Goal: Task Accomplishment & Management: Complete application form

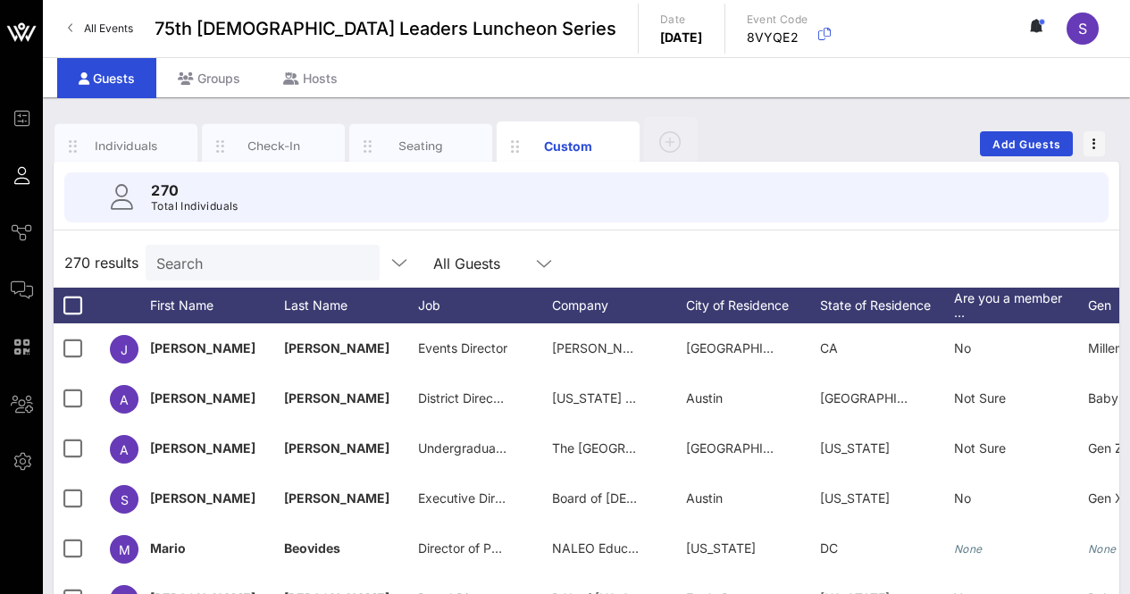
scroll to position [80, 0]
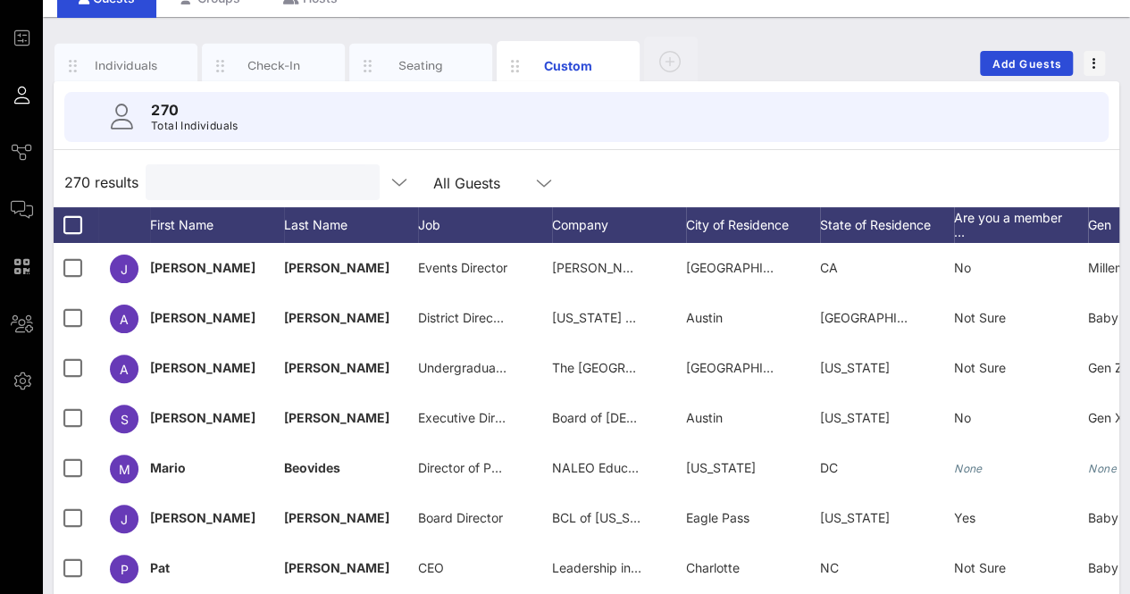
click at [236, 178] on input "text" at bounding box center [260, 182] width 209 height 23
click at [123, 65] on div "Individuals" at bounding box center [126, 65] width 79 height 17
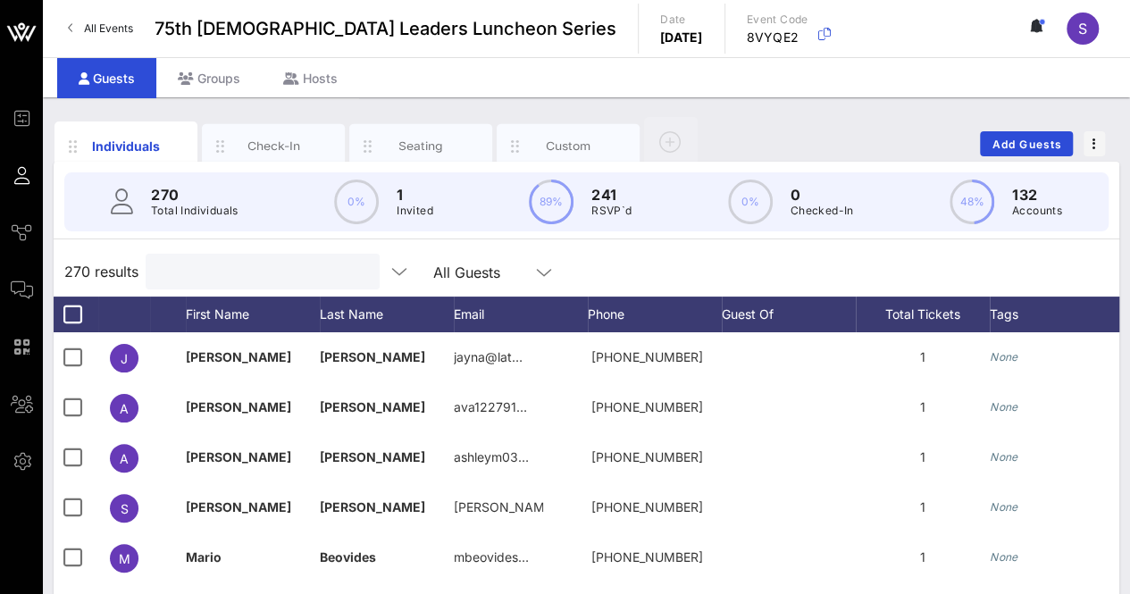
click at [273, 269] on input "text" at bounding box center [260, 271] width 209 height 23
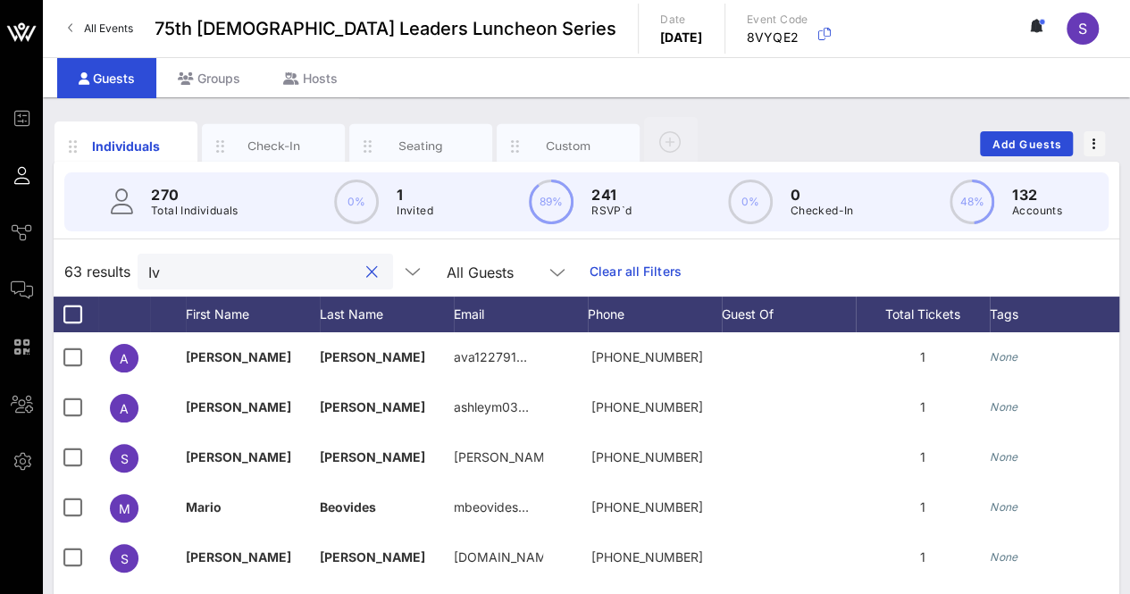
type input "I"
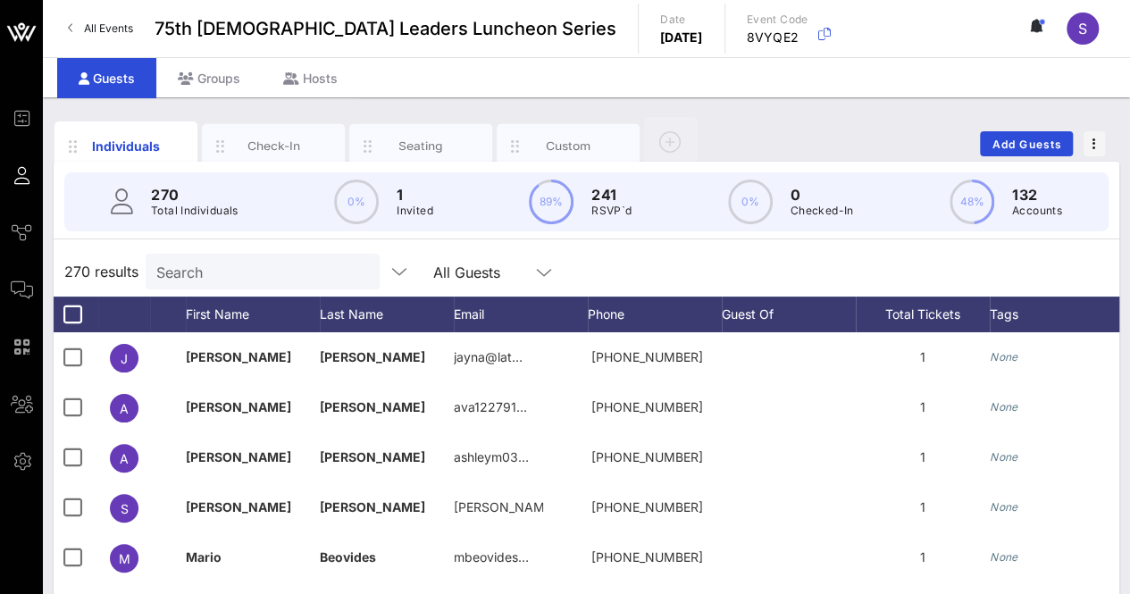
click at [1122, 104] on div "Individuals Check-In Seating Custom Add Guests 270 Total Individuals 0% 1 Invit…" at bounding box center [586, 491] width 1087 height 789
click at [1032, 146] on span "Add Guests" at bounding box center [1026, 144] width 71 height 13
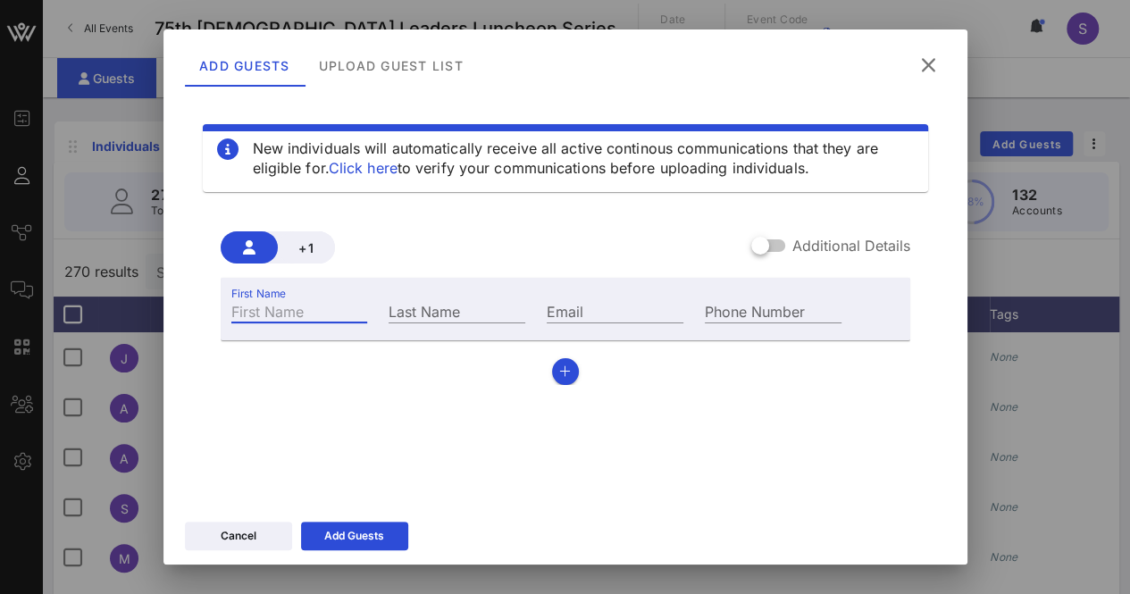
click at [355, 309] on input "First Name" at bounding box center [299, 310] width 137 height 23
type input "[PERSON_NAME]"
click at [425, 303] on input "Last Name" at bounding box center [457, 310] width 137 height 23
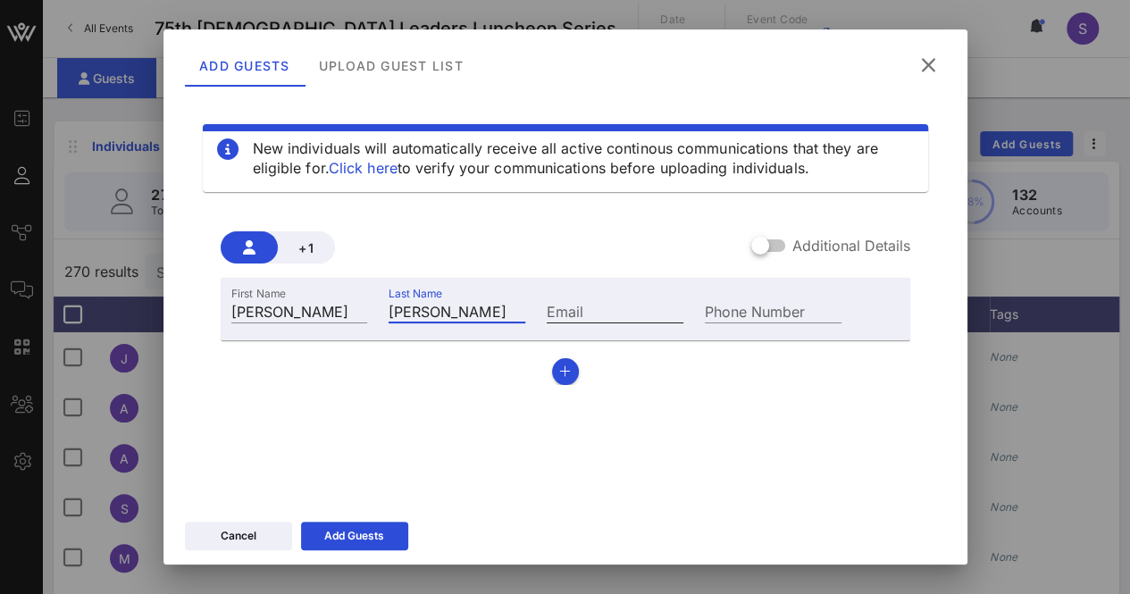
type input "[PERSON_NAME]"
click at [559, 305] on input "Email" at bounding box center [615, 310] width 137 height 23
paste input "[PERSON_NAME][EMAIL_ADDRESS][PERSON_NAME][DOMAIN_NAME]"
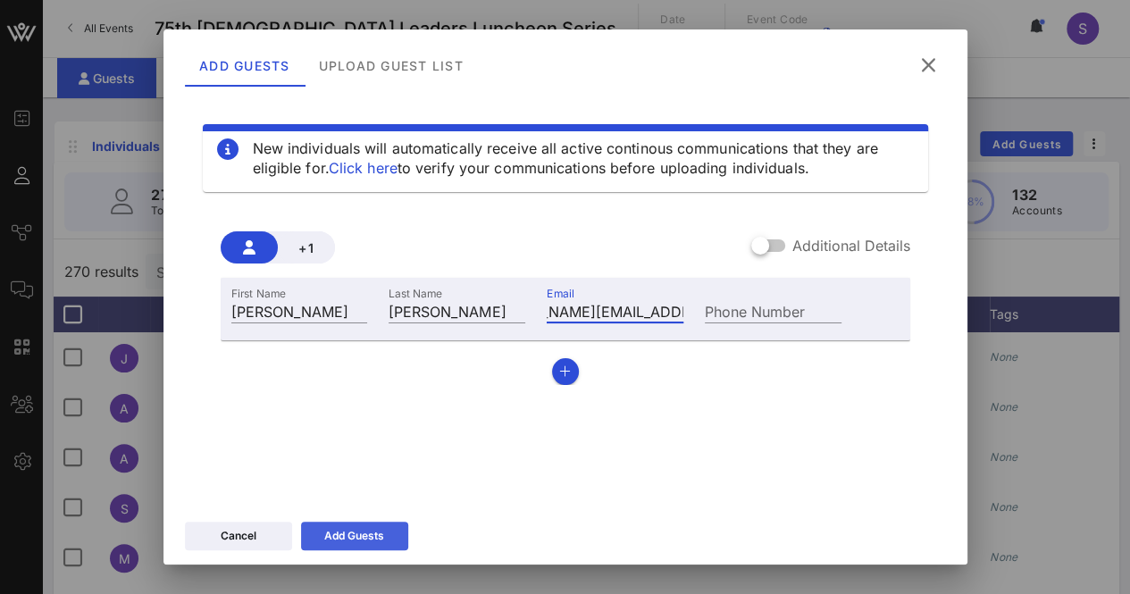
type input "[PERSON_NAME][EMAIL_ADDRESS][PERSON_NAME][DOMAIN_NAME]"
click at [377, 531] on div "Add Guests" at bounding box center [354, 536] width 60 height 18
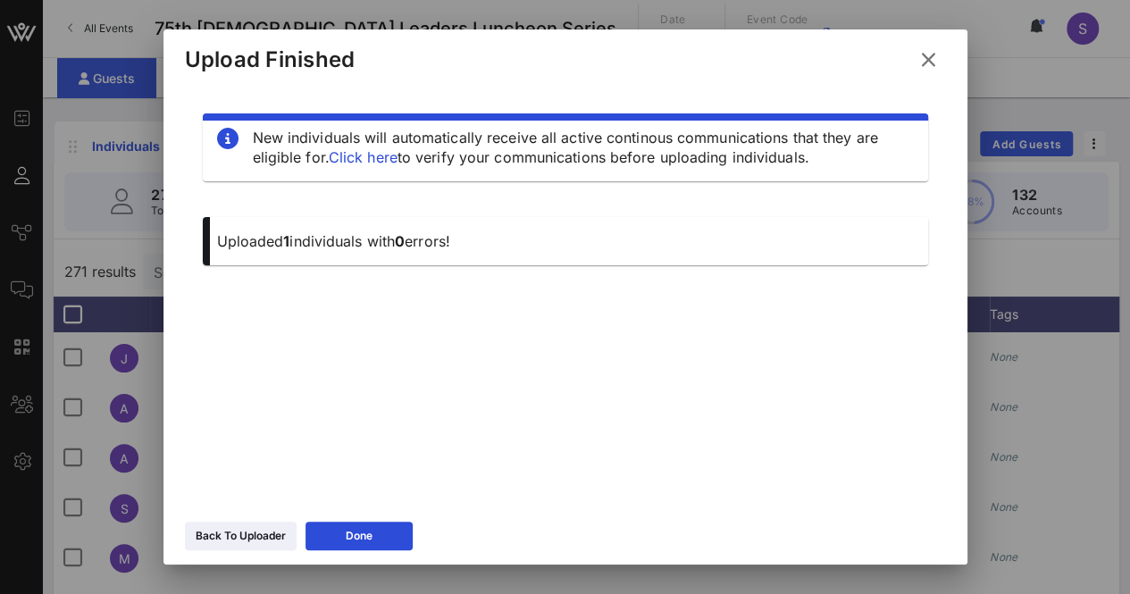
click at [934, 52] on icon at bounding box center [928, 59] width 27 height 25
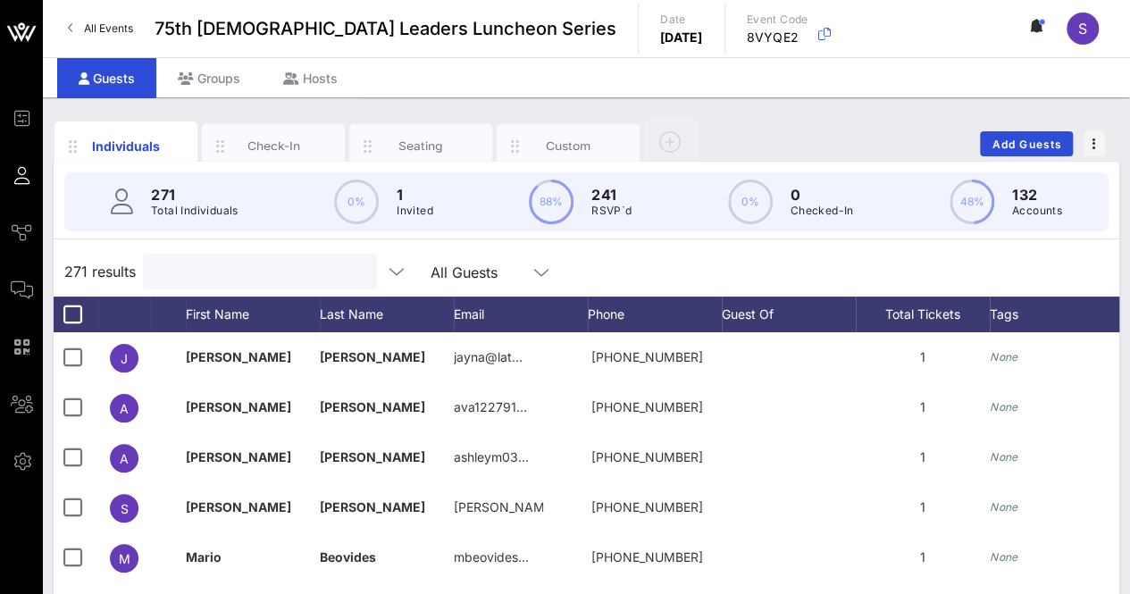
click at [279, 278] on input "text" at bounding box center [258, 271] width 209 height 23
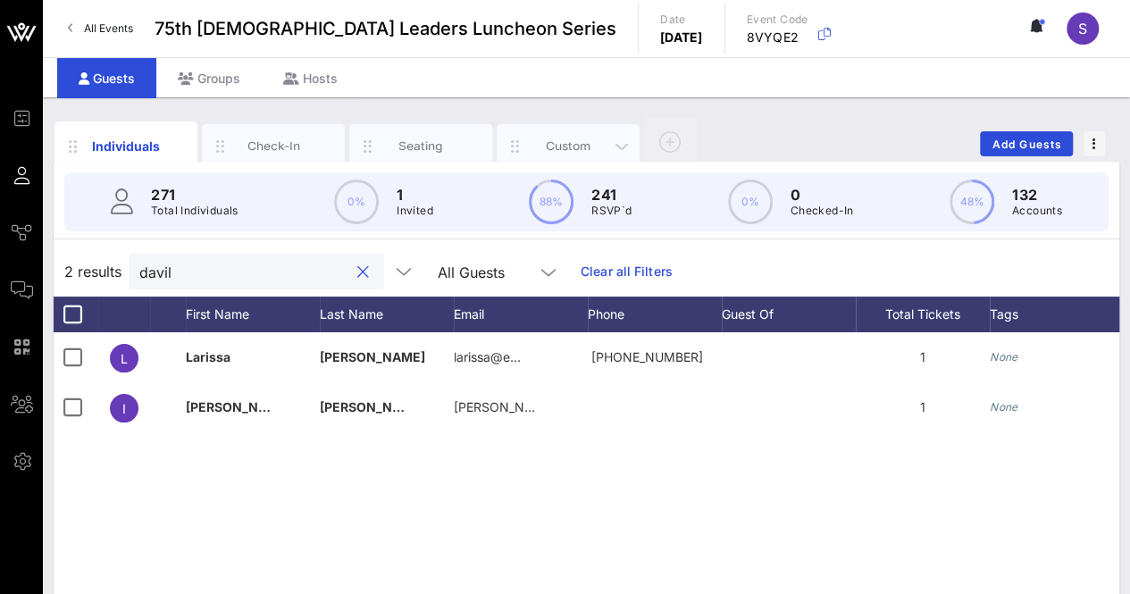
type input "davil"
click at [552, 149] on div "Custom" at bounding box center [568, 146] width 79 height 17
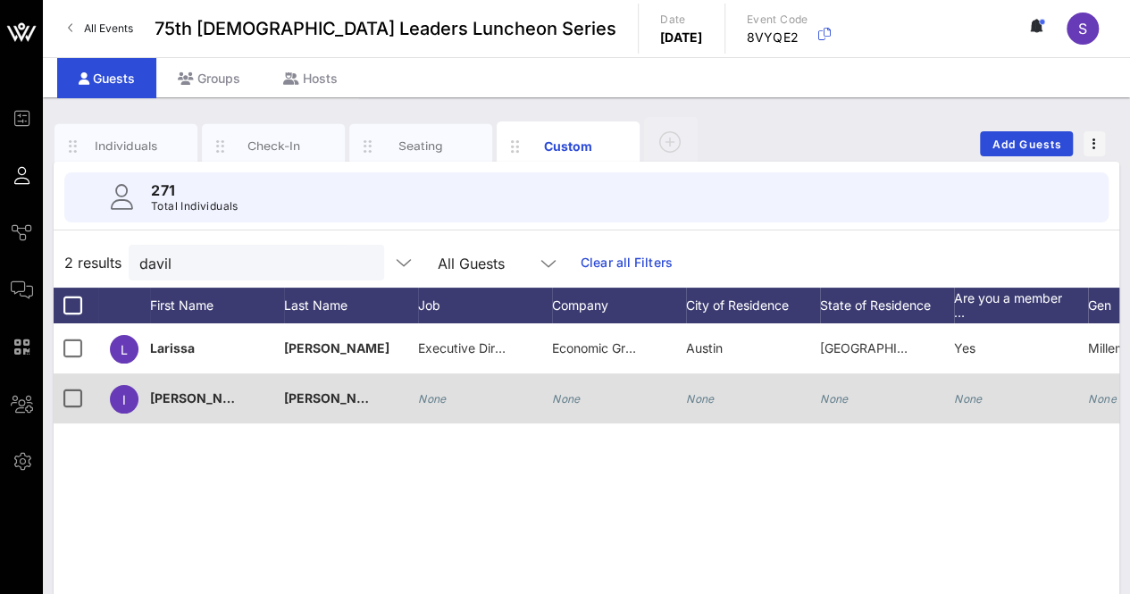
click at [432, 392] on icon "None" at bounding box center [432, 398] width 29 height 13
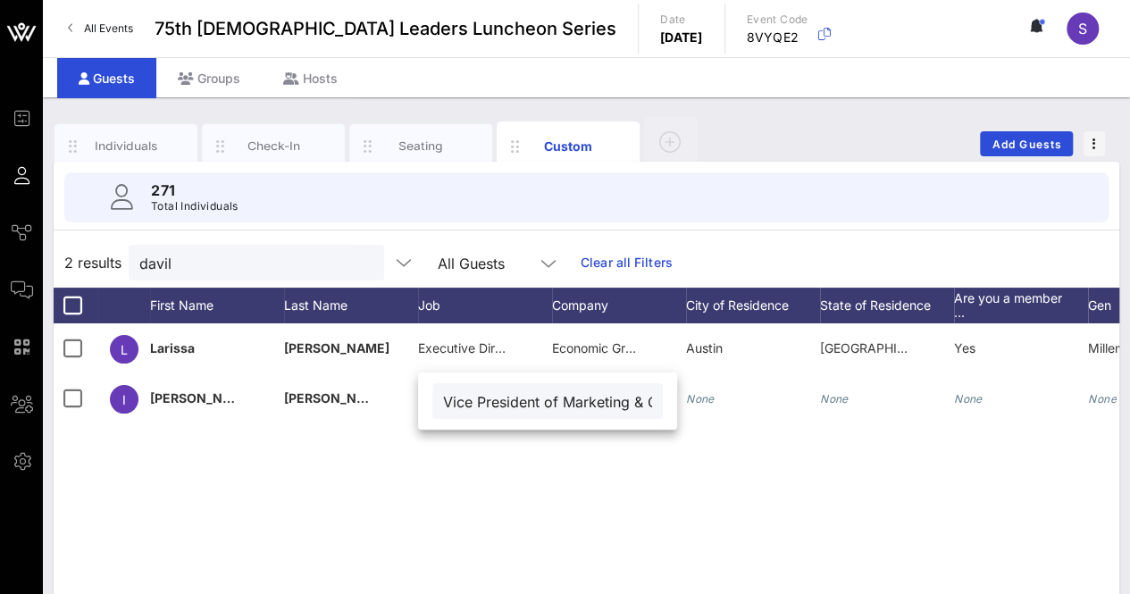
scroll to position [0, 130]
type input "Vice President of Marketing & Communications"
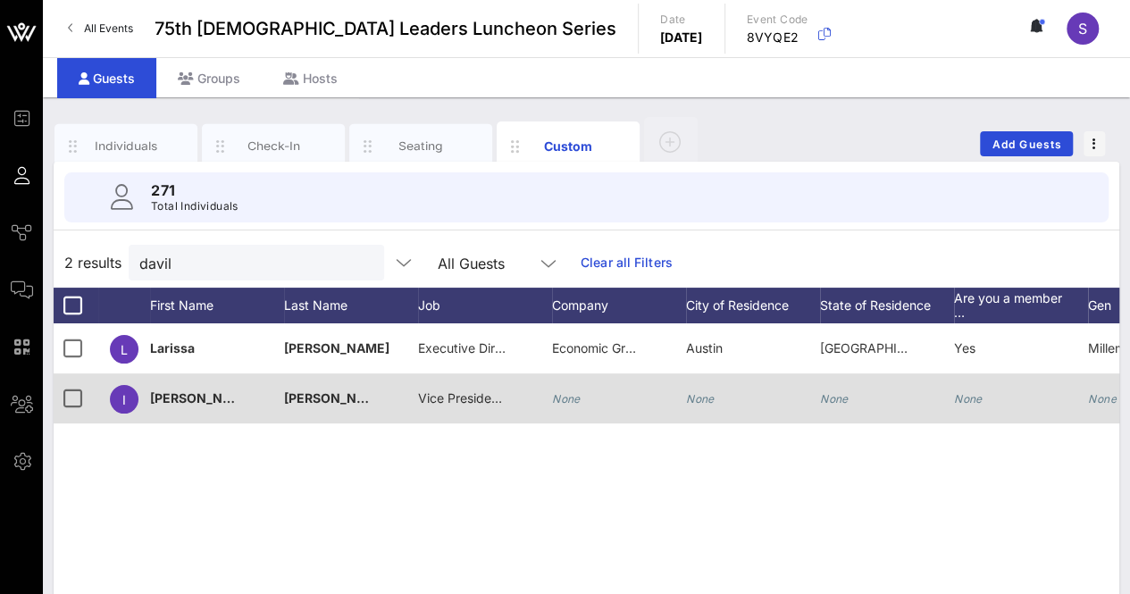
click at [566, 405] on div "None" at bounding box center [566, 398] width 29 height 50
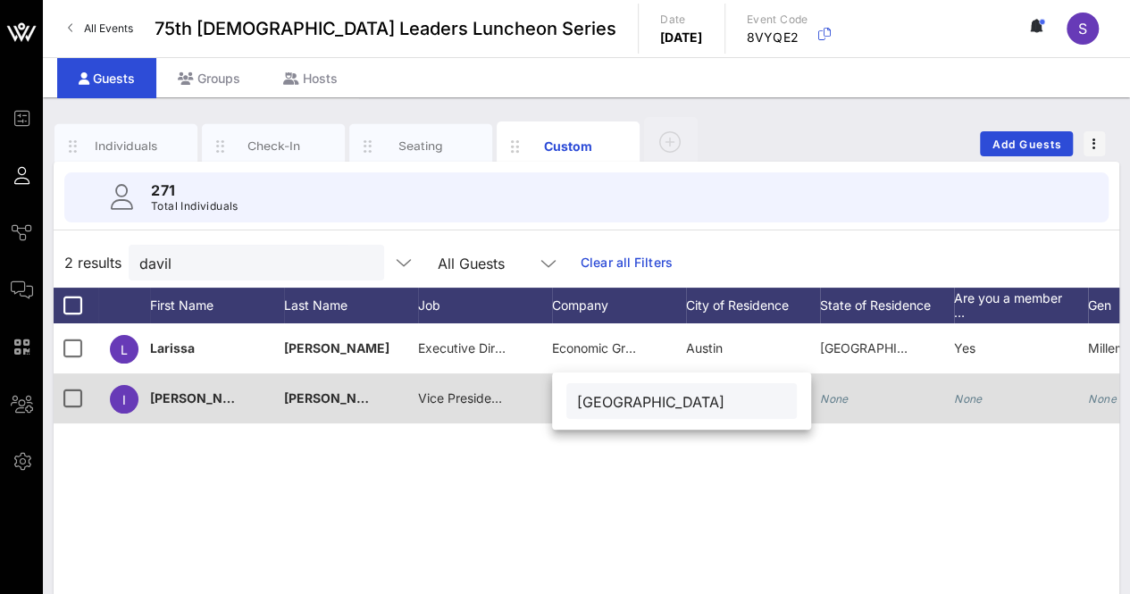
scroll to position [0, 16]
type input "[GEOGRAPHIC_DATA]"
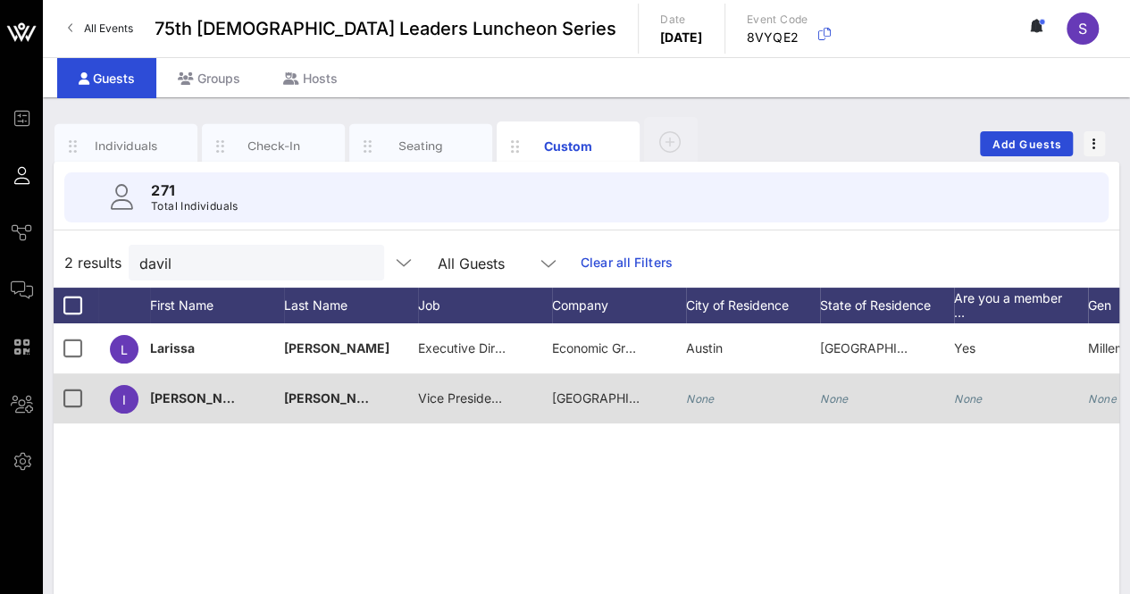
click at [837, 401] on icon "None" at bounding box center [834, 398] width 29 height 13
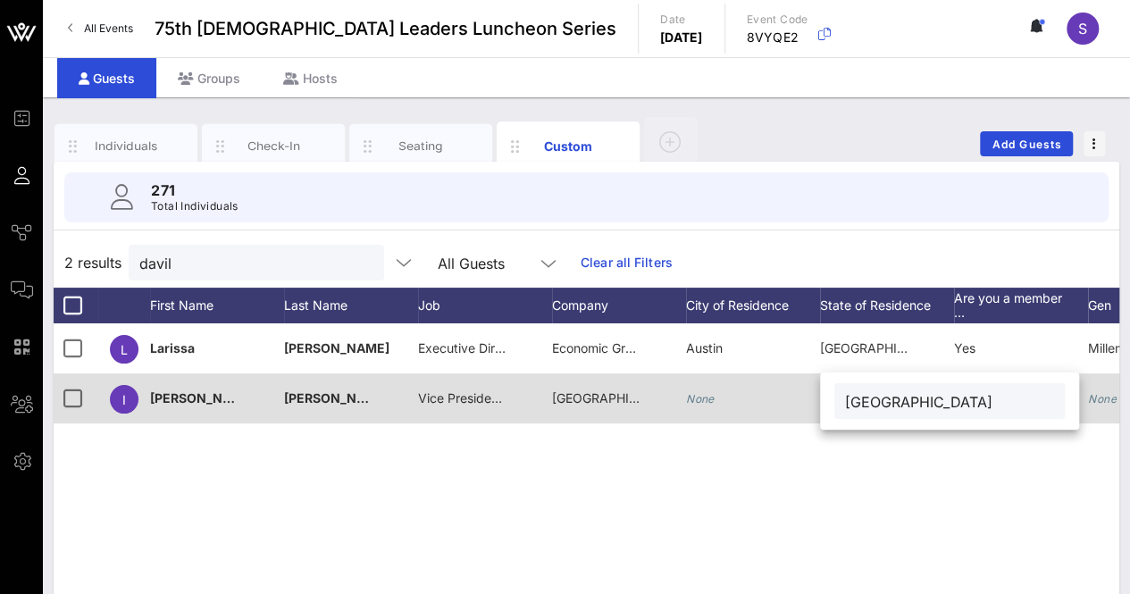
type input "[GEOGRAPHIC_DATA]"
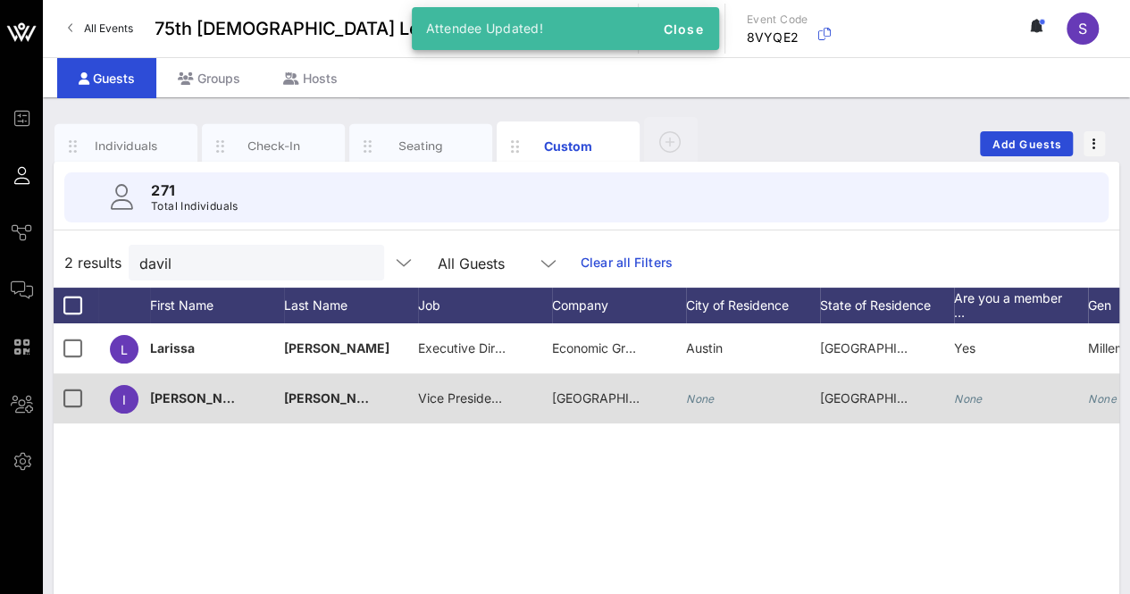
click at [706, 403] on icon "None" at bounding box center [700, 398] width 29 height 13
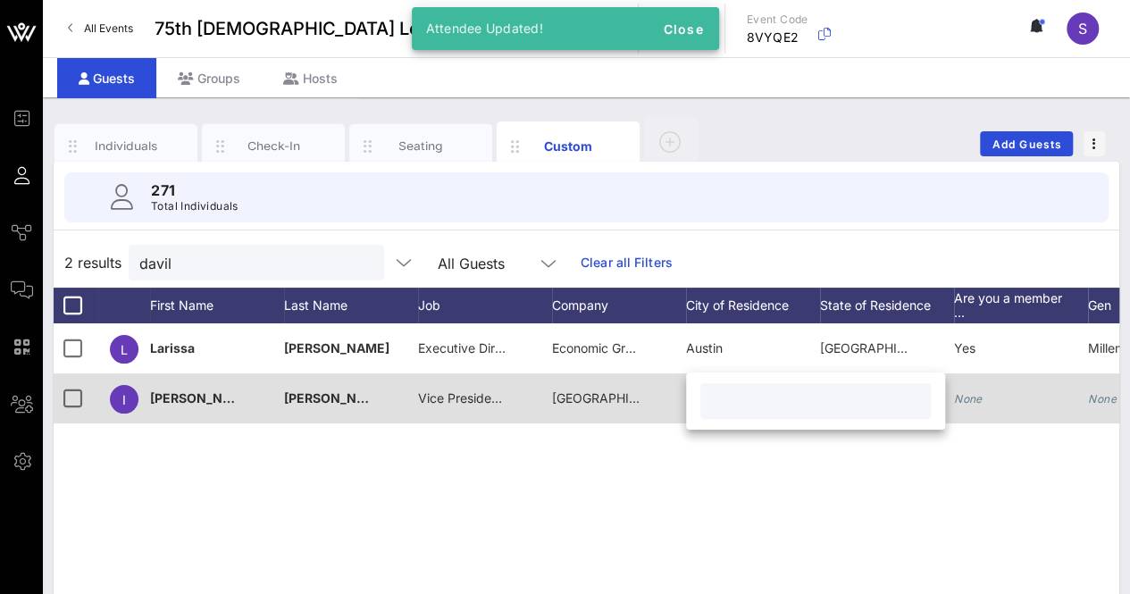
type input "S"
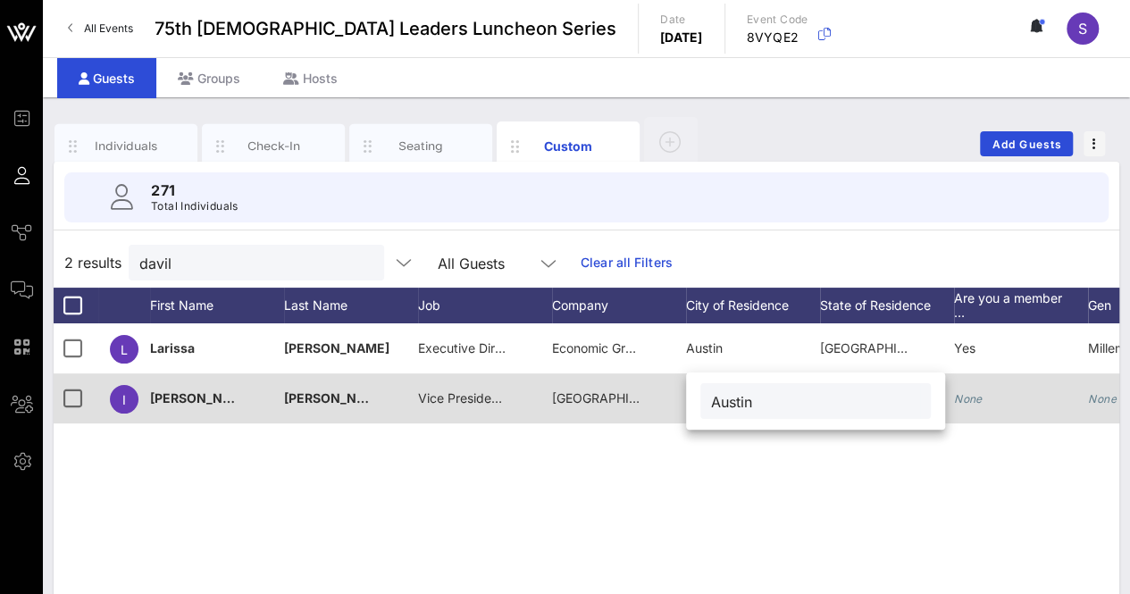
type input "Austin"
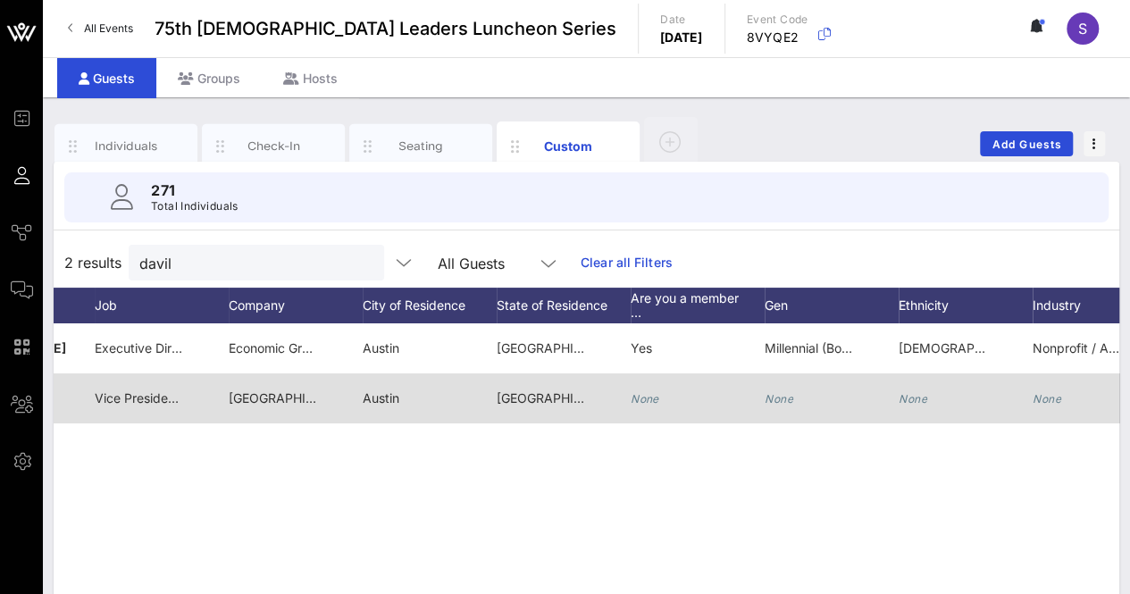
scroll to position [0, 415]
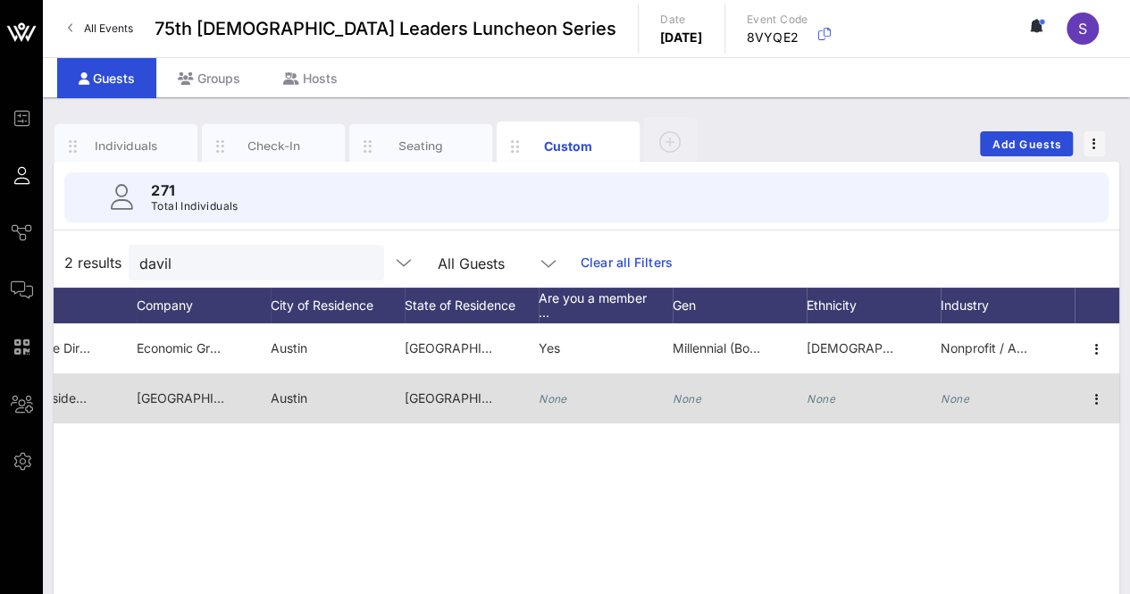
click at [815, 396] on icon "None" at bounding box center [821, 398] width 29 height 13
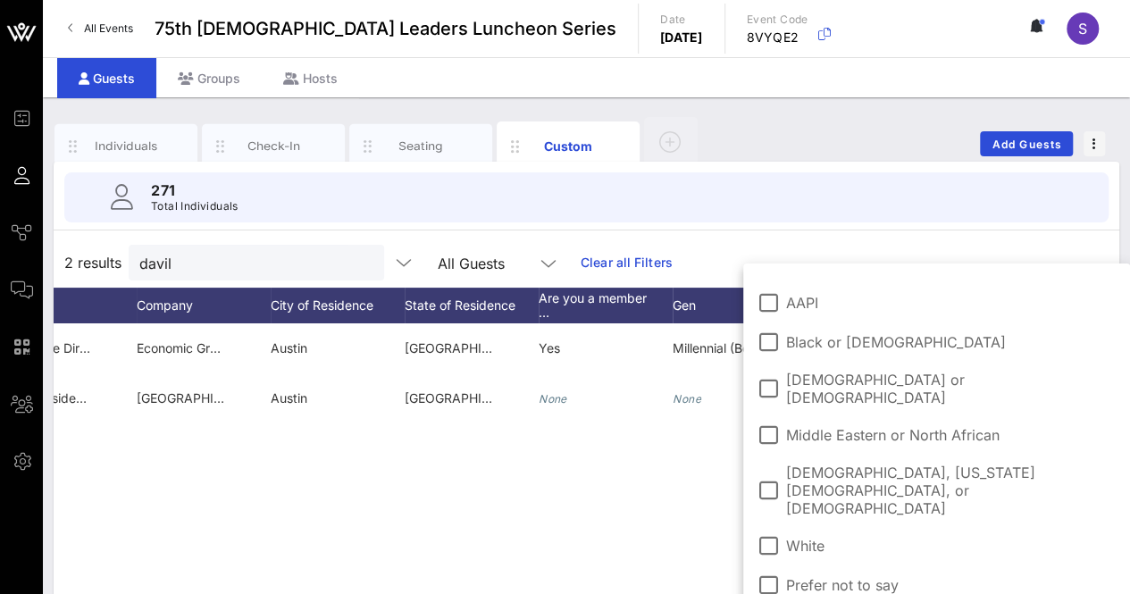
click at [835, 377] on span "[DEMOGRAPHIC_DATA] or [DEMOGRAPHIC_DATA]" at bounding box center [951, 389] width 330 height 36
click at [659, 489] on div "[PERSON_NAME] Executive Director Economic Growth Business Incubator [GEOGRAPHIC…" at bounding box center [587, 591] width 1066 height 536
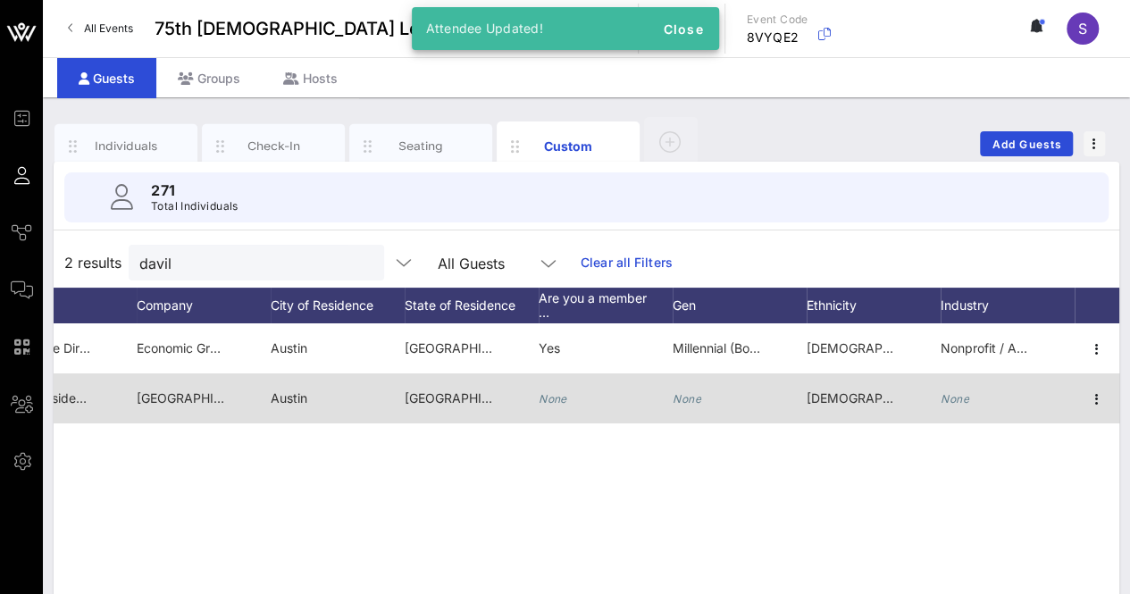
click at [957, 412] on div "None" at bounding box center [954, 398] width 29 height 50
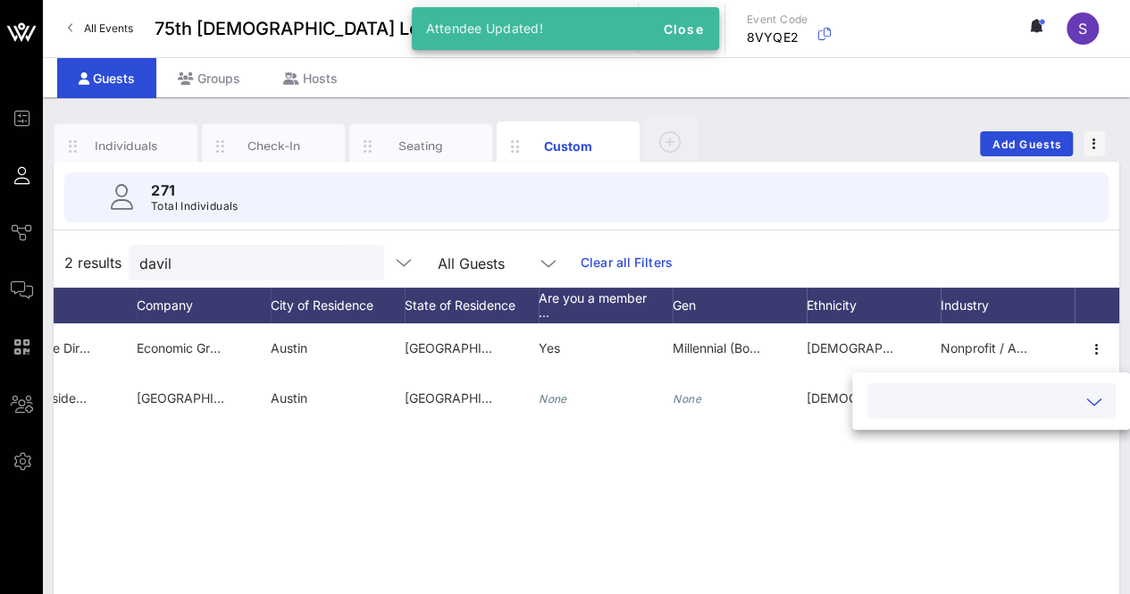
click at [1018, 397] on input "text" at bounding box center [976, 400] width 199 height 23
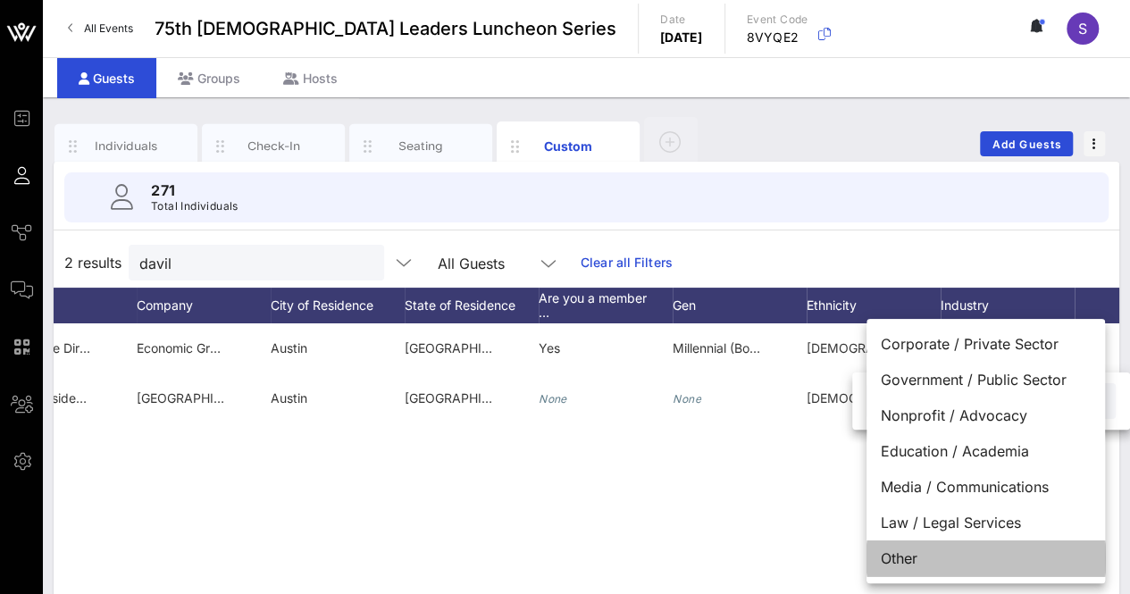
click at [907, 562] on div "Other" at bounding box center [985, 558] width 238 height 36
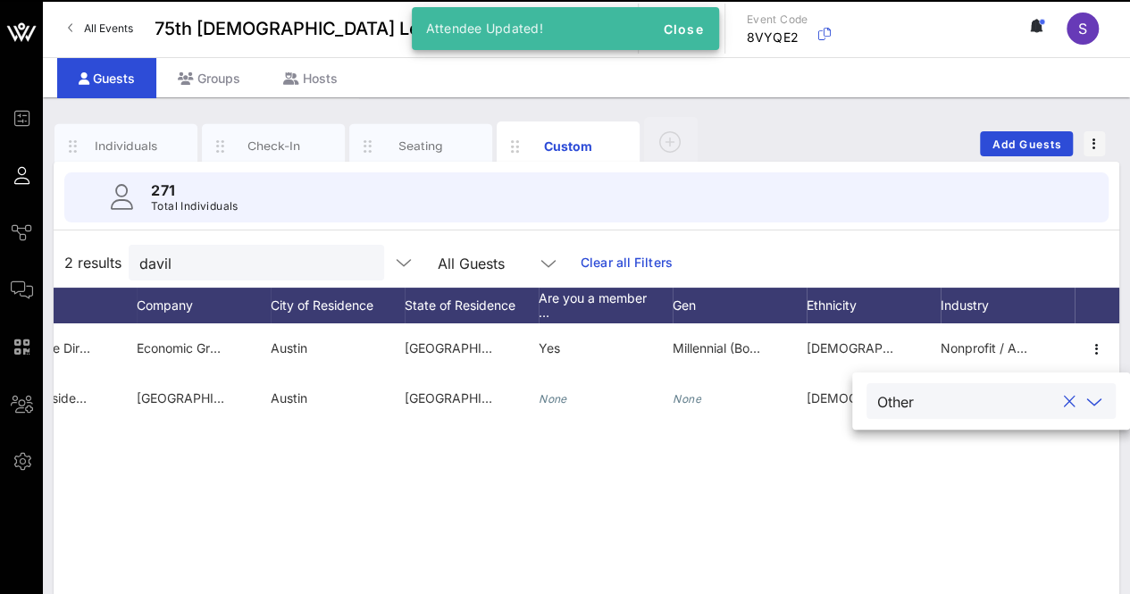
click at [849, 506] on div "[PERSON_NAME] Executive Director Economic Growth Business Incubator [GEOGRAPHIC…" at bounding box center [587, 591] width 1066 height 536
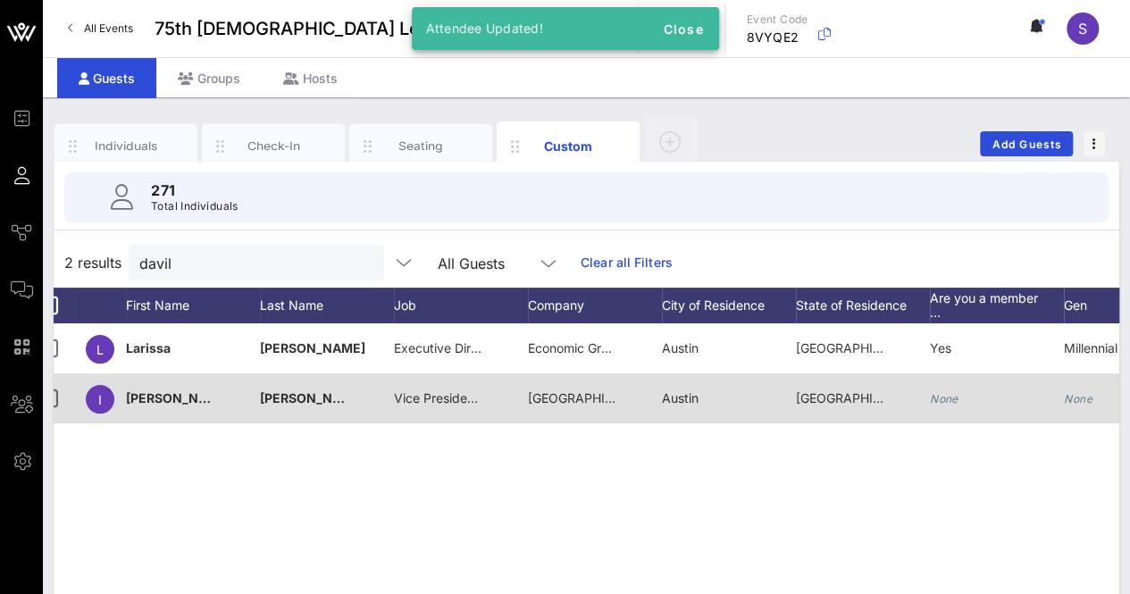
scroll to position [0, 0]
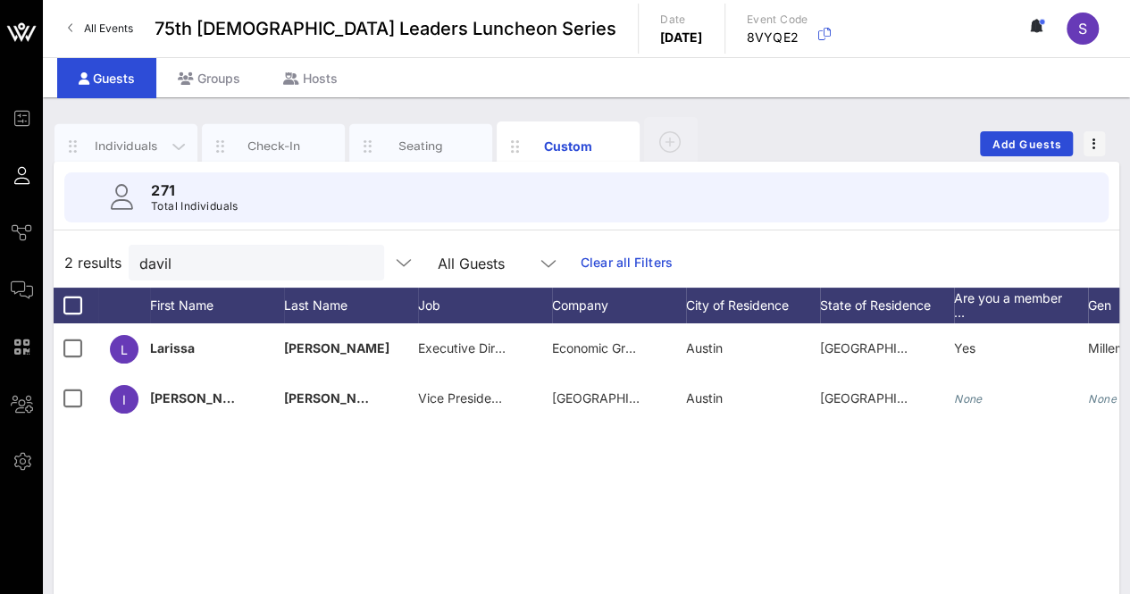
click at [123, 142] on div "Individuals" at bounding box center [126, 146] width 79 height 17
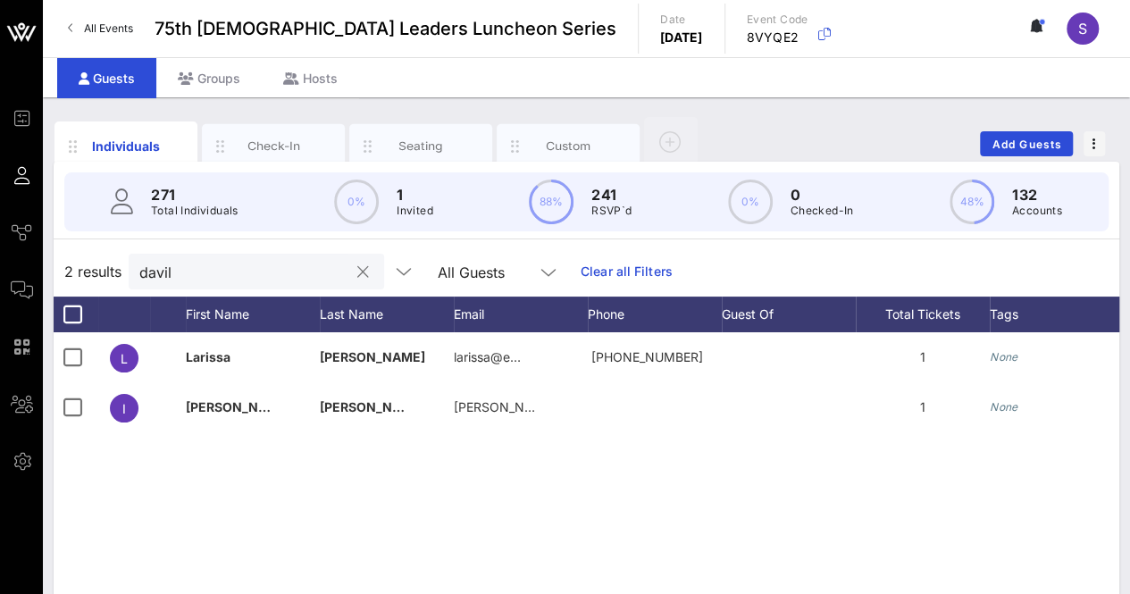
click at [357, 275] on button "clear icon" at bounding box center [363, 272] width 12 height 18
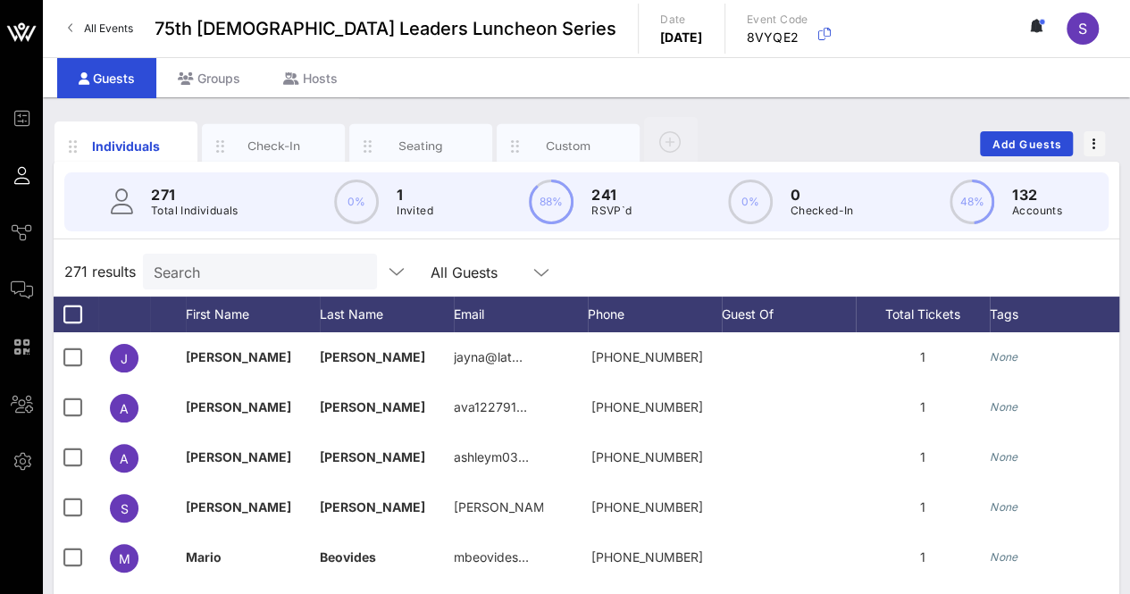
click at [757, 260] on div "271 results Search All Guests" at bounding box center [587, 272] width 1066 height 50
click at [228, 263] on input "text" at bounding box center [258, 271] width 209 height 23
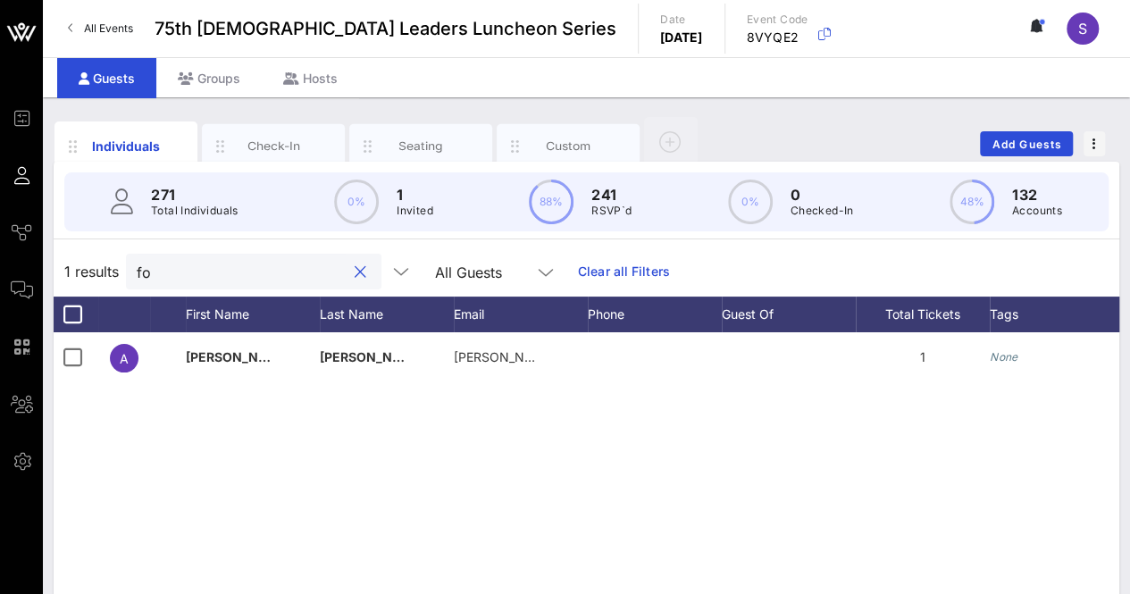
type input "f"
